Goal: Find specific page/section: Find specific page/section

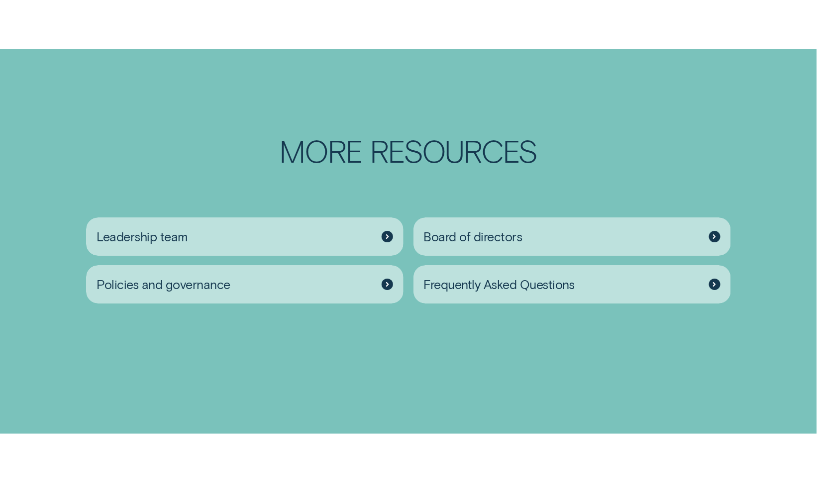
scroll to position [1381, 0]
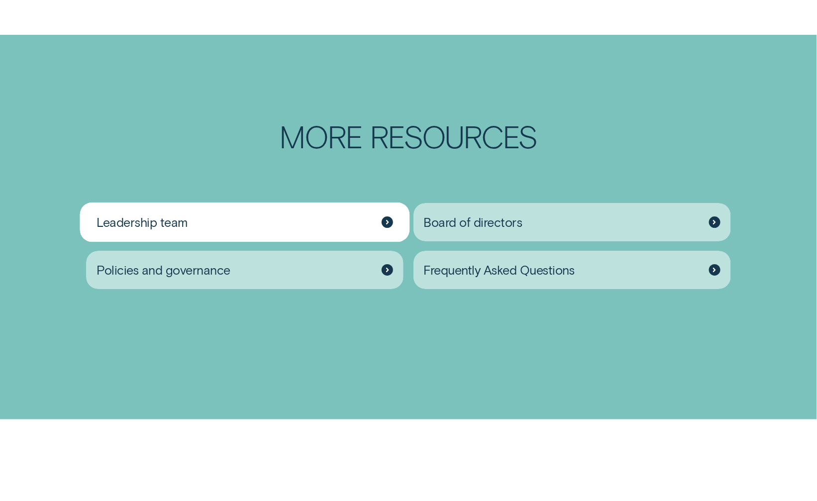
click at [389, 228] on div at bounding box center [386, 221] width 11 height 11
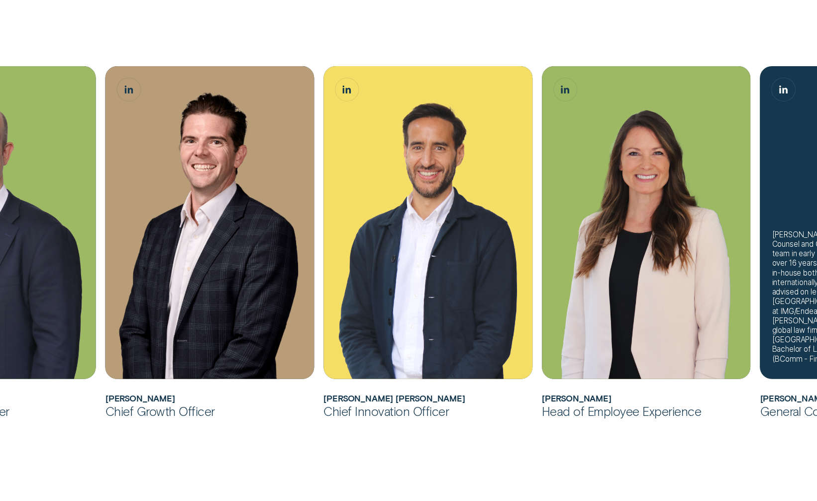
scroll to position [274, 0]
